Goal: Information Seeking & Learning: Learn about a topic

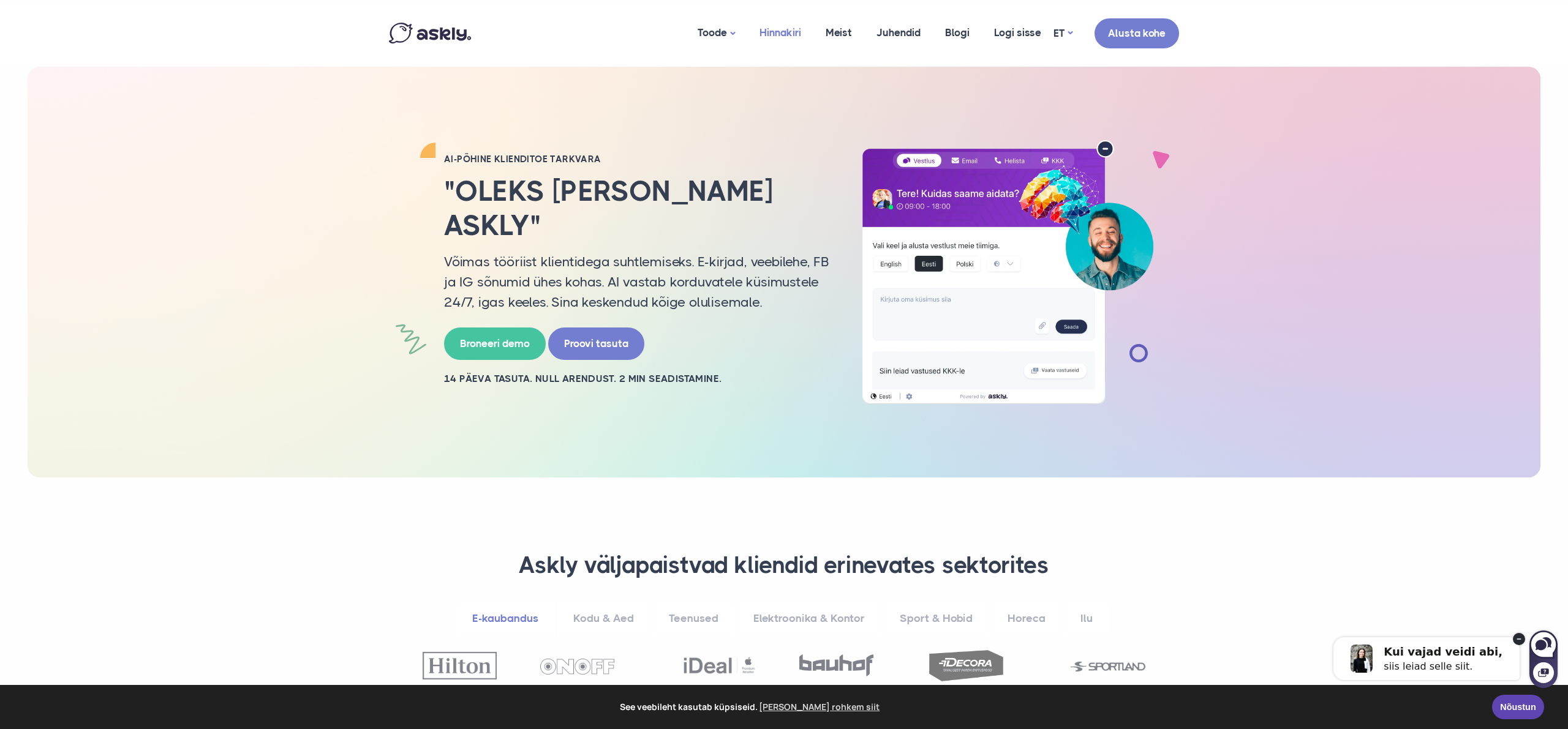
click at [785, 32] on link "Hinnakiri" at bounding box center [780, 32] width 66 height 59
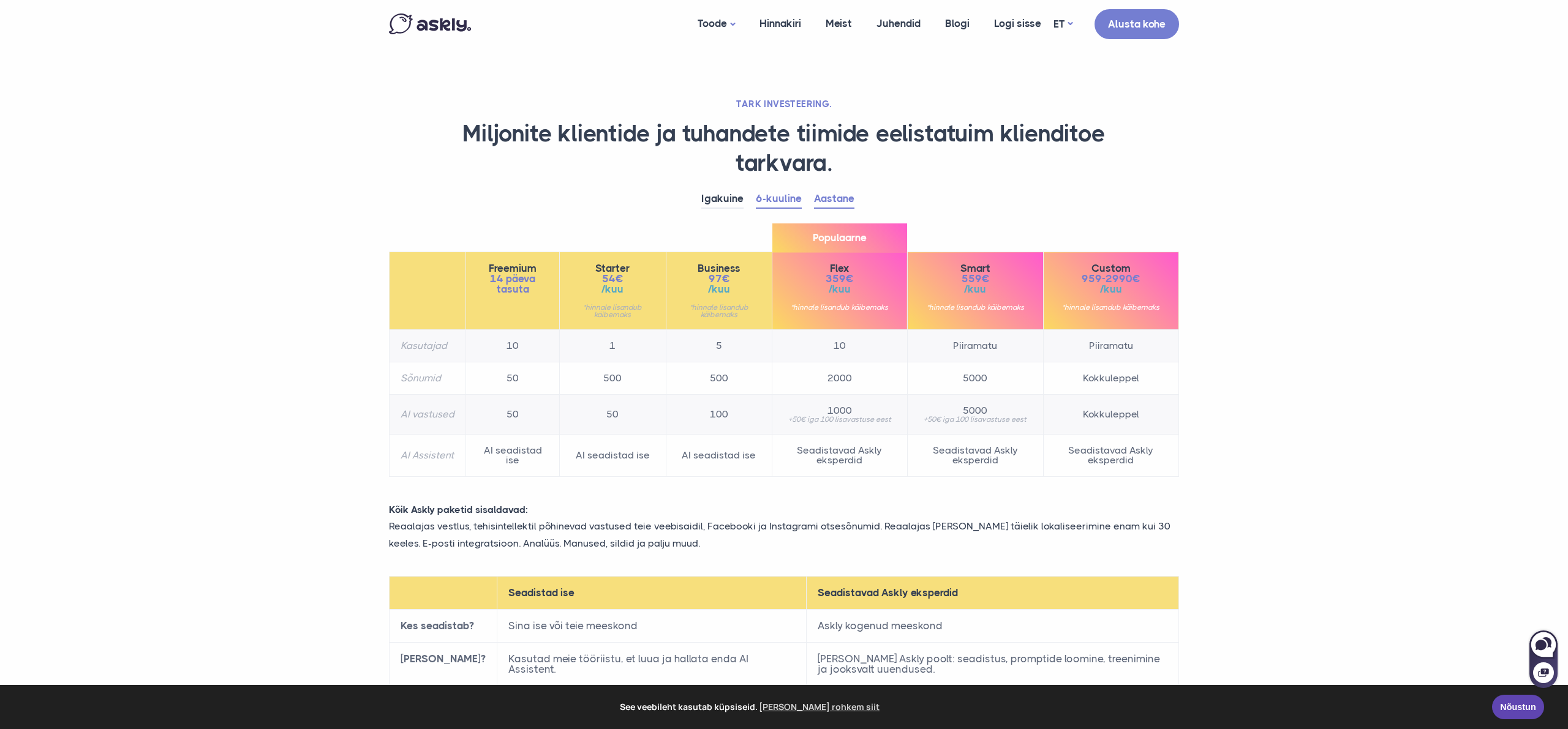
click at [834, 205] on link "Aastane" at bounding box center [834, 199] width 40 height 19
click at [789, 204] on link "6-kuuline" at bounding box center [778, 199] width 46 height 19
click at [714, 204] on link "Igakuine" at bounding box center [722, 199] width 42 height 19
click at [784, 202] on link "6-kuuline" at bounding box center [778, 199] width 46 height 19
click at [826, 201] on link "Aastane" at bounding box center [834, 199] width 40 height 19
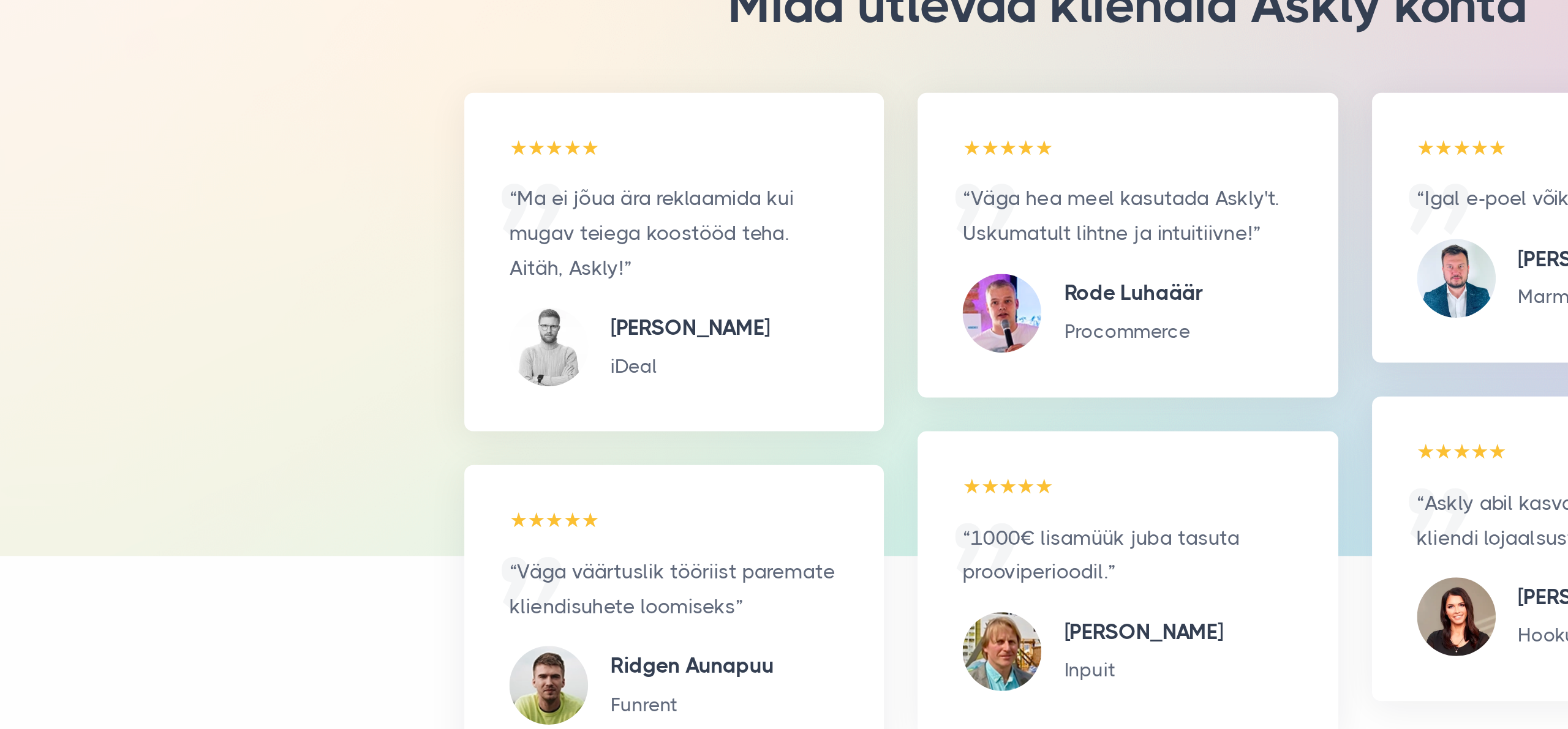
scroll to position [1200, 0]
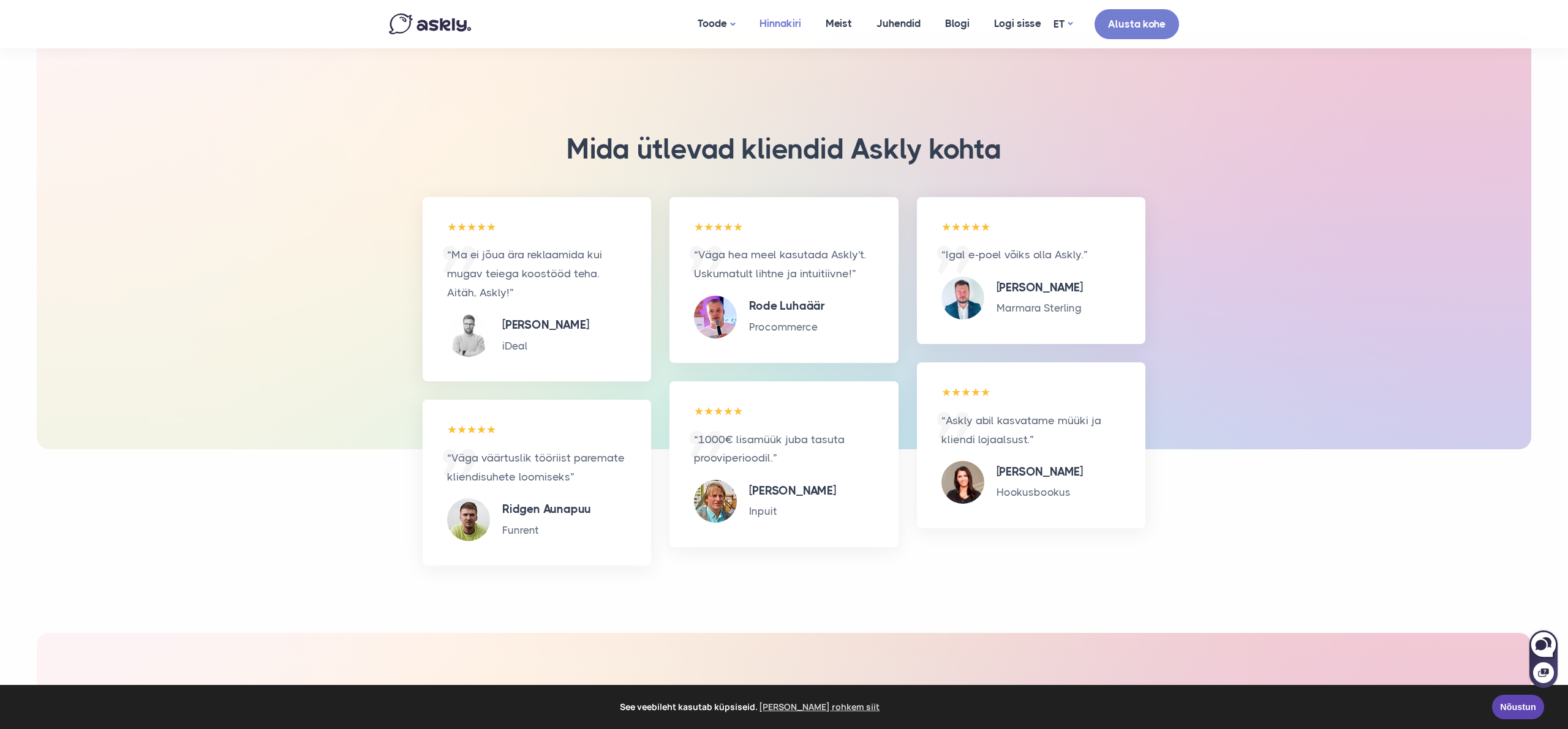
click at [775, 26] on link "Hinnakiri" at bounding box center [780, 24] width 66 height 47
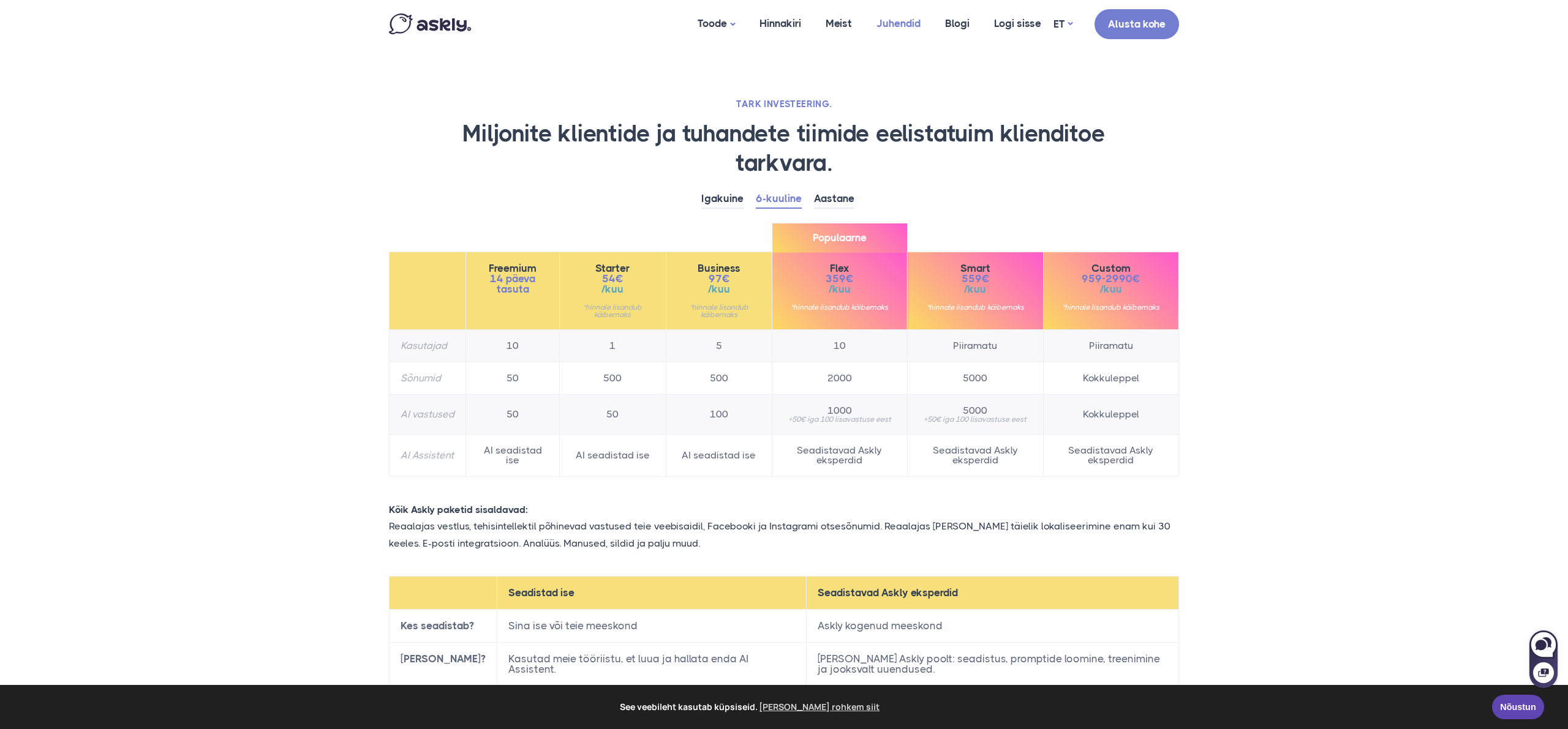
click at [896, 25] on link "Juhendid" at bounding box center [898, 24] width 68 height 47
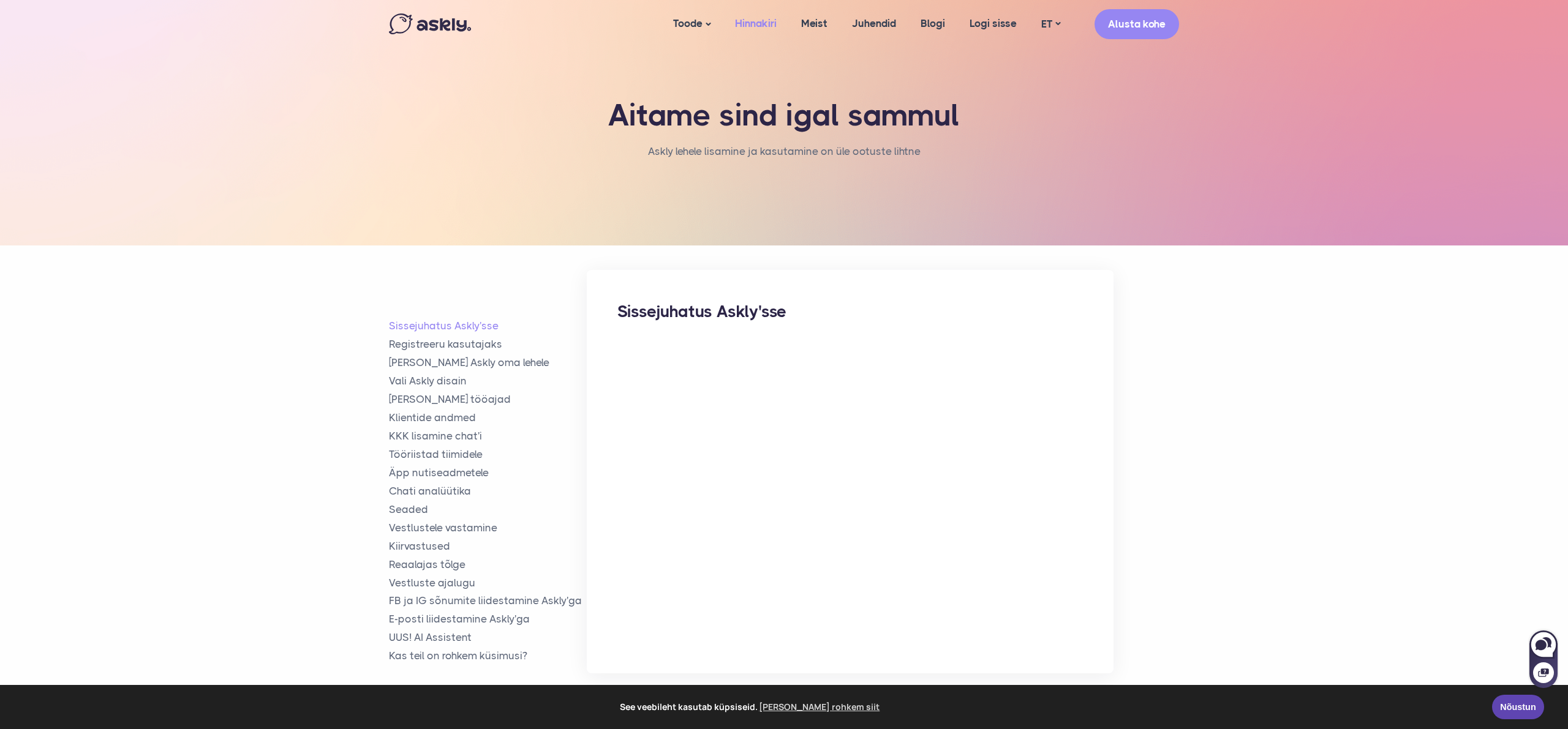
click at [774, 22] on link "Hinnakiri" at bounding box center [755, 24] width 66 height 47
